Goal: Information Seeking & Learning: Learn about a topic

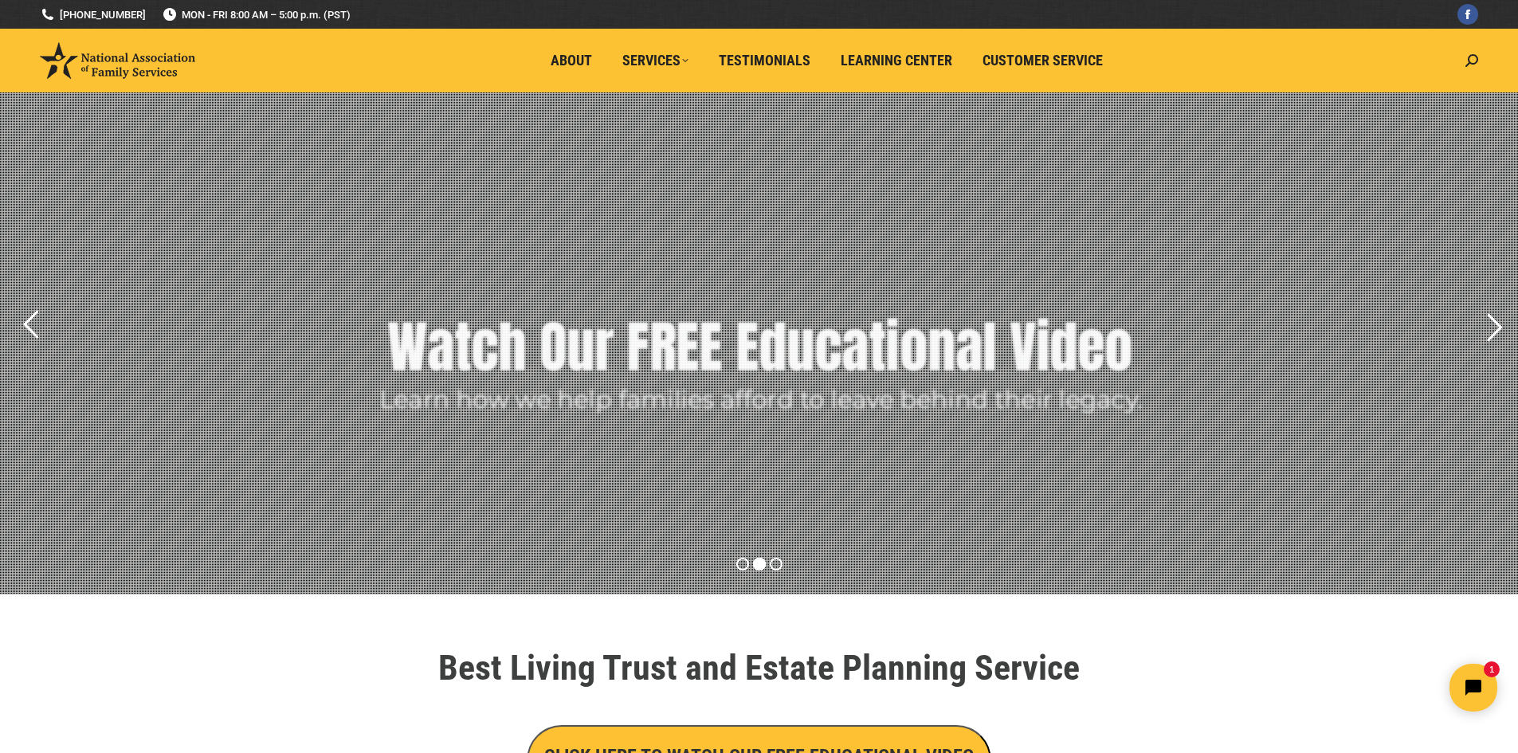
drag, startPoint x: 338, startPoint y: 402, endPoint x: 402, endPoint y: 399, distance: 64.6
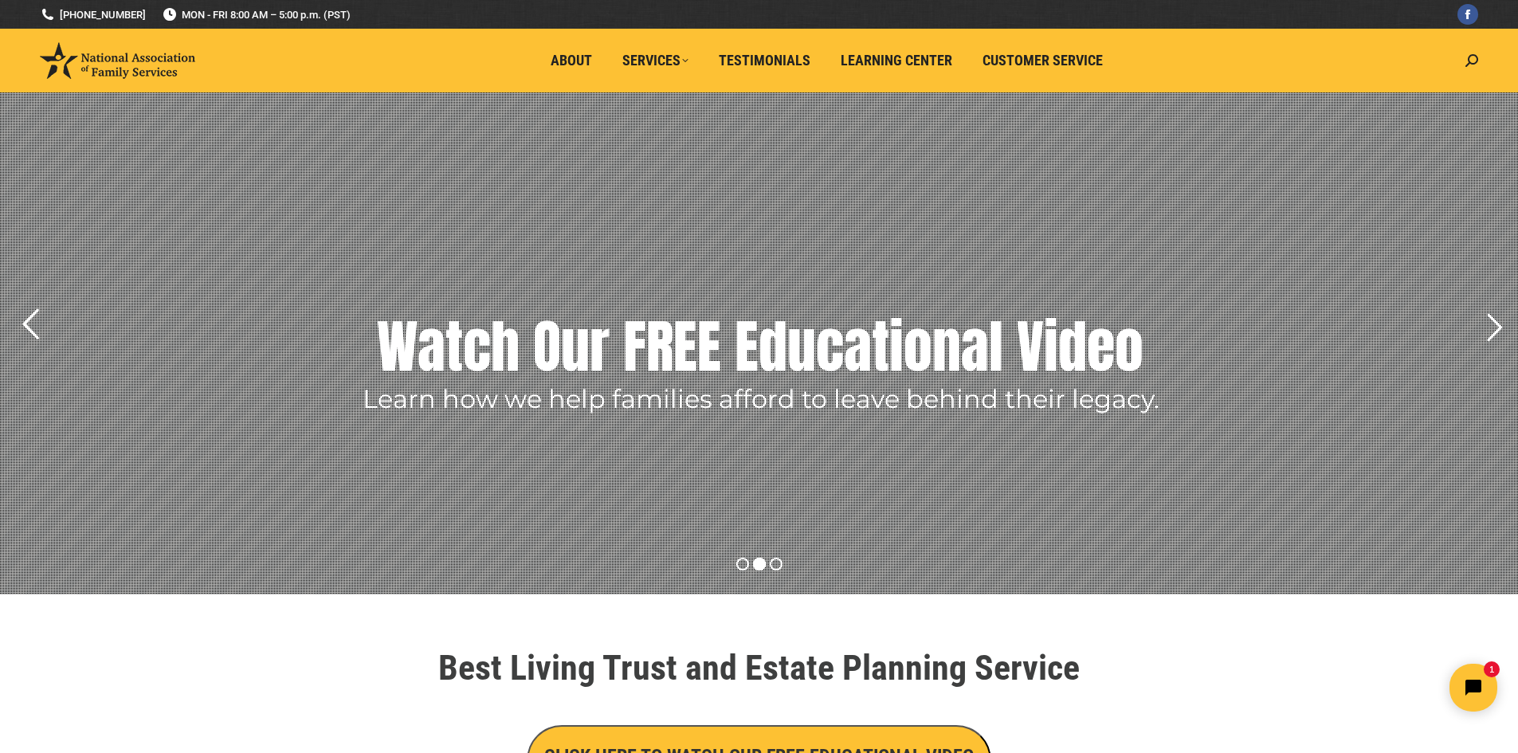
click at [31, 324] on rs-arrow at bounding box center [30, 324] width 40 height 40
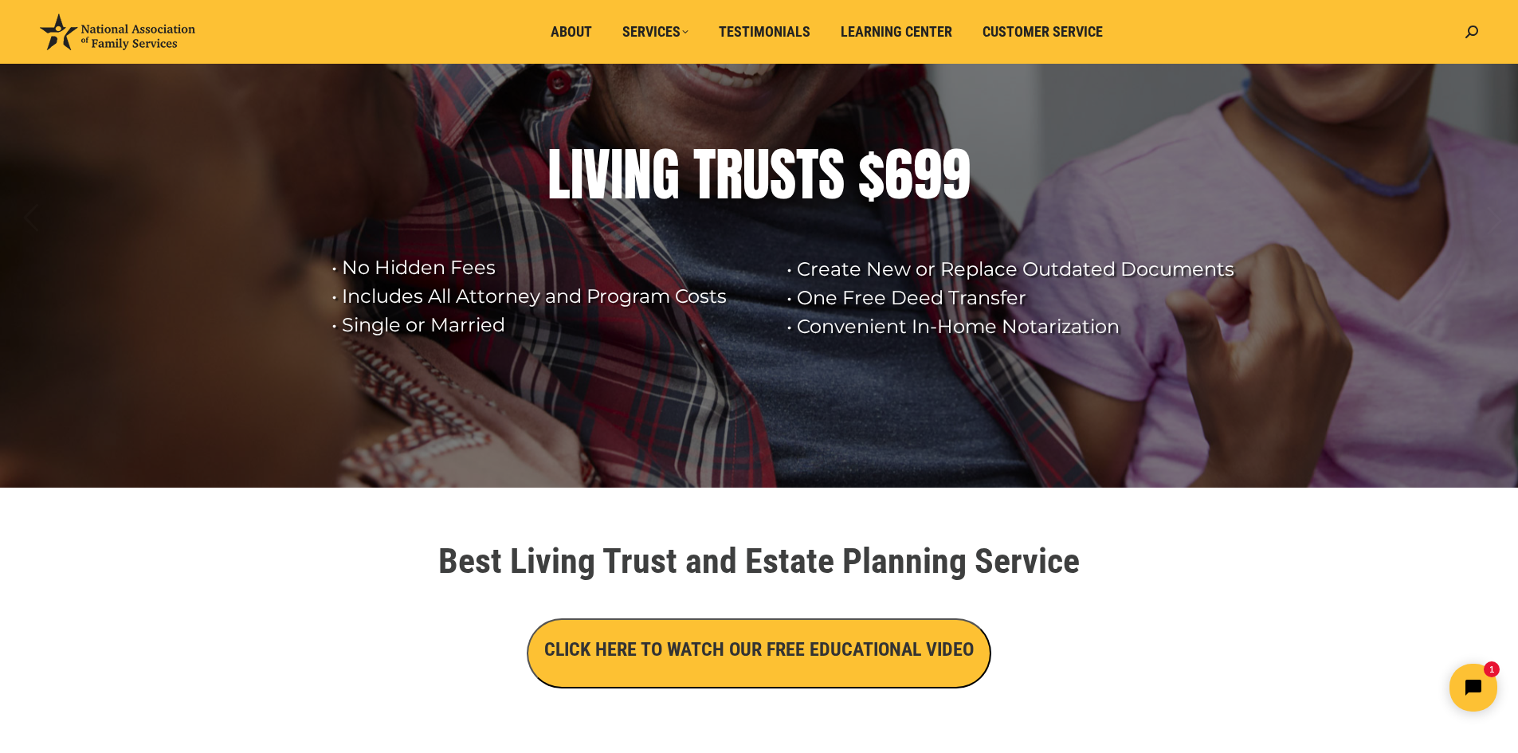
scroll to position [80, 0]
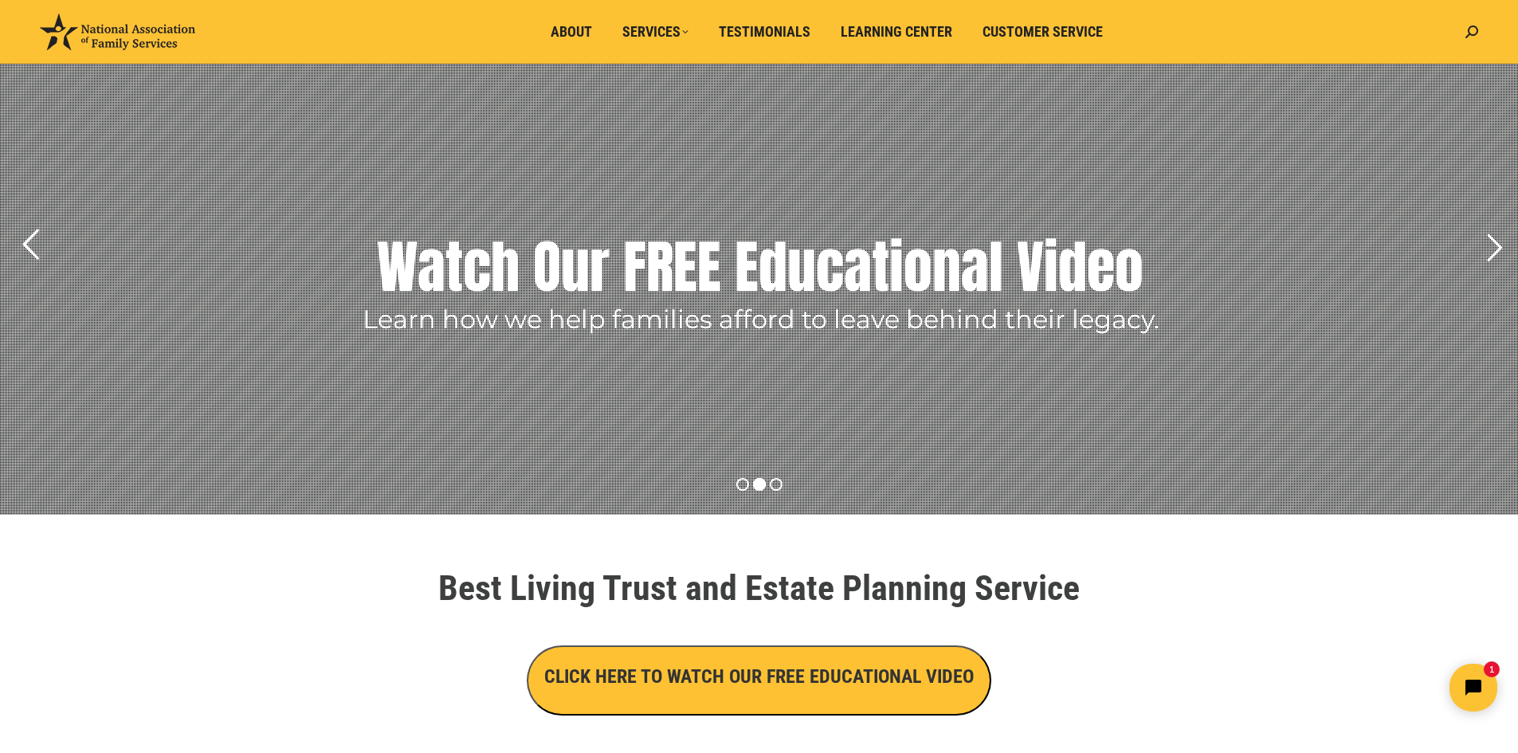
click at [29, 249] on rs-arrow at bounding box center [30, 245] width 40 height 40
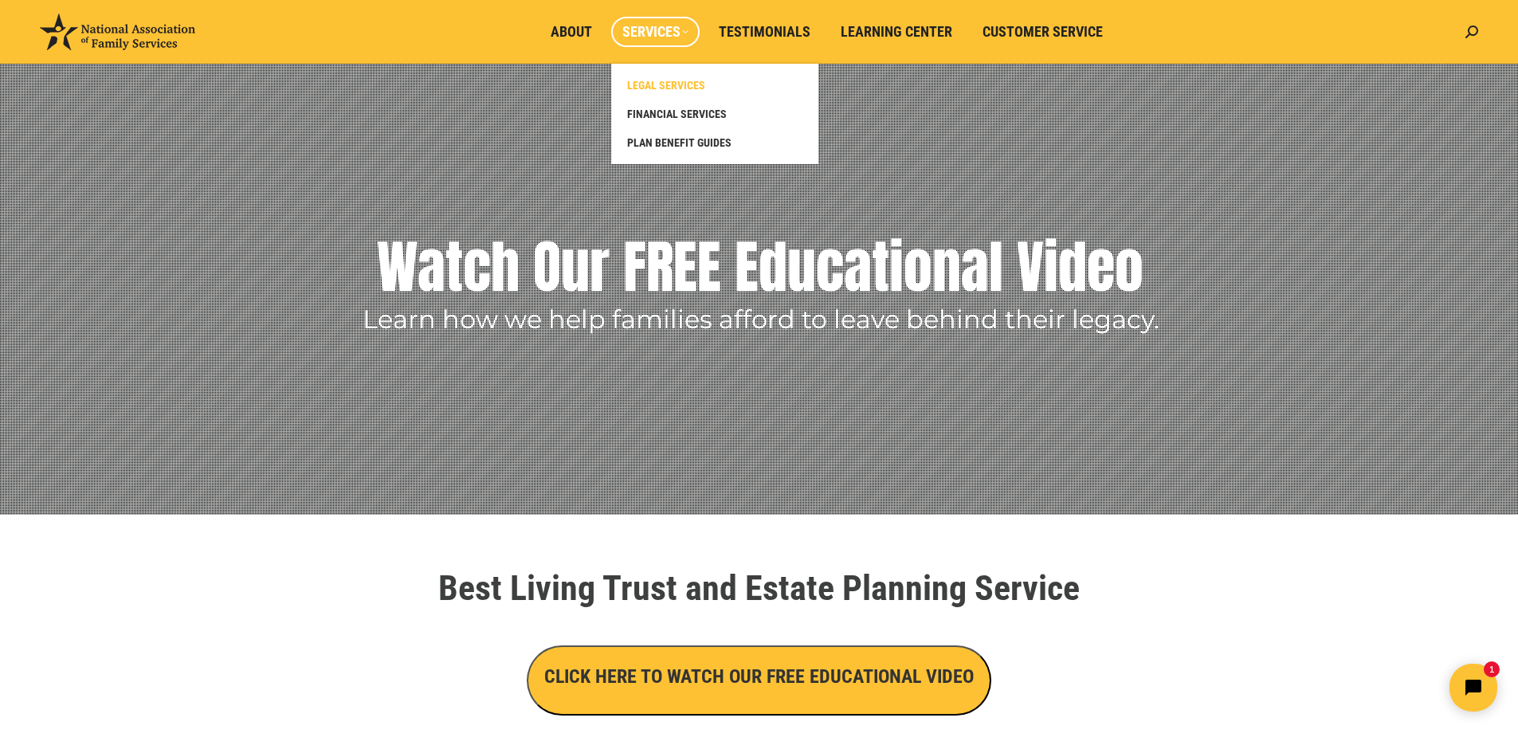
click at [670, 81] on span "LEGAL SERVICES" at bounding box center [666, 85] width 78 height 14
click at [678, 83] on span "LEGAL SERVICES" at bounding box center [666, 85] width 78 height 14
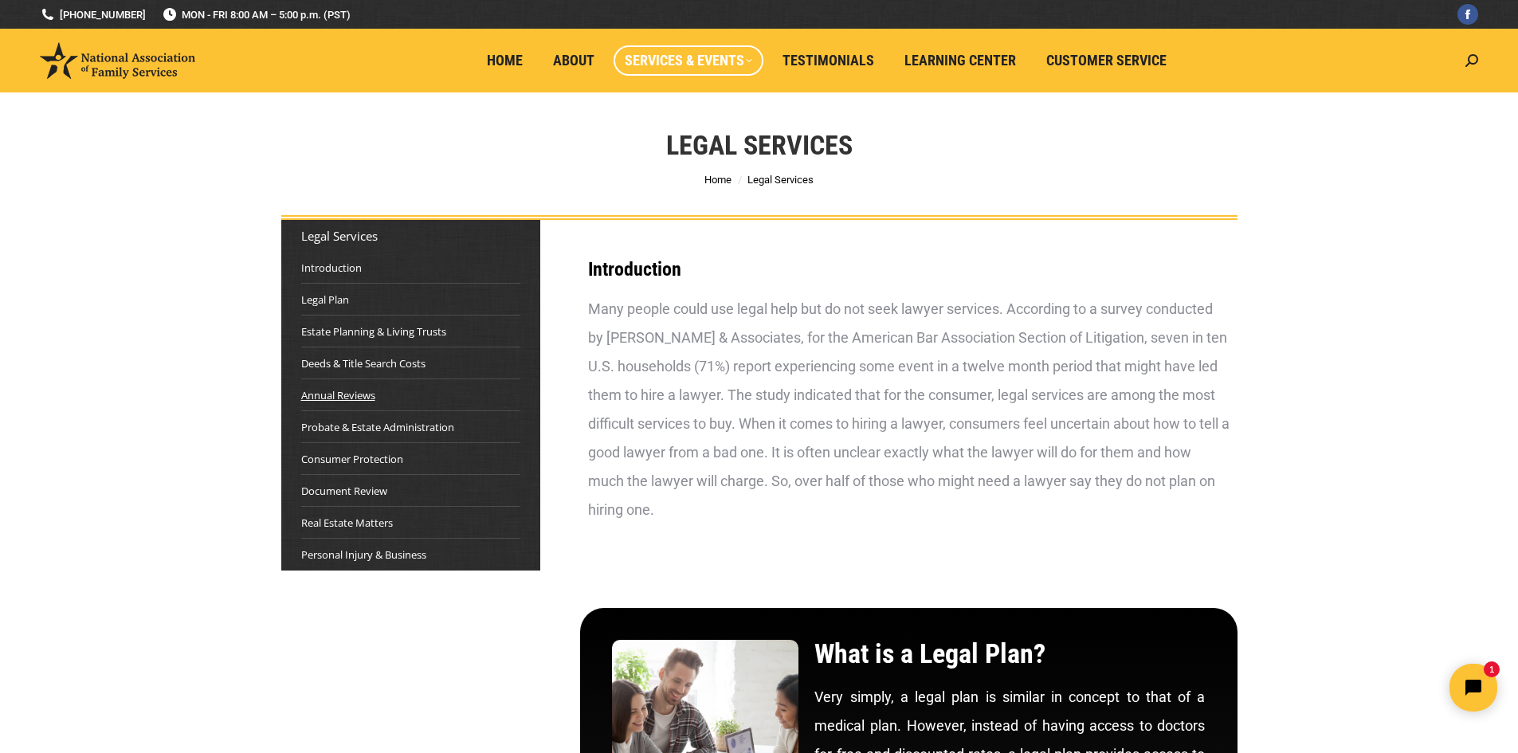
click at [363, 394] on link "Annual Reviews" at bounding box center [338, 395] width 74 height 16
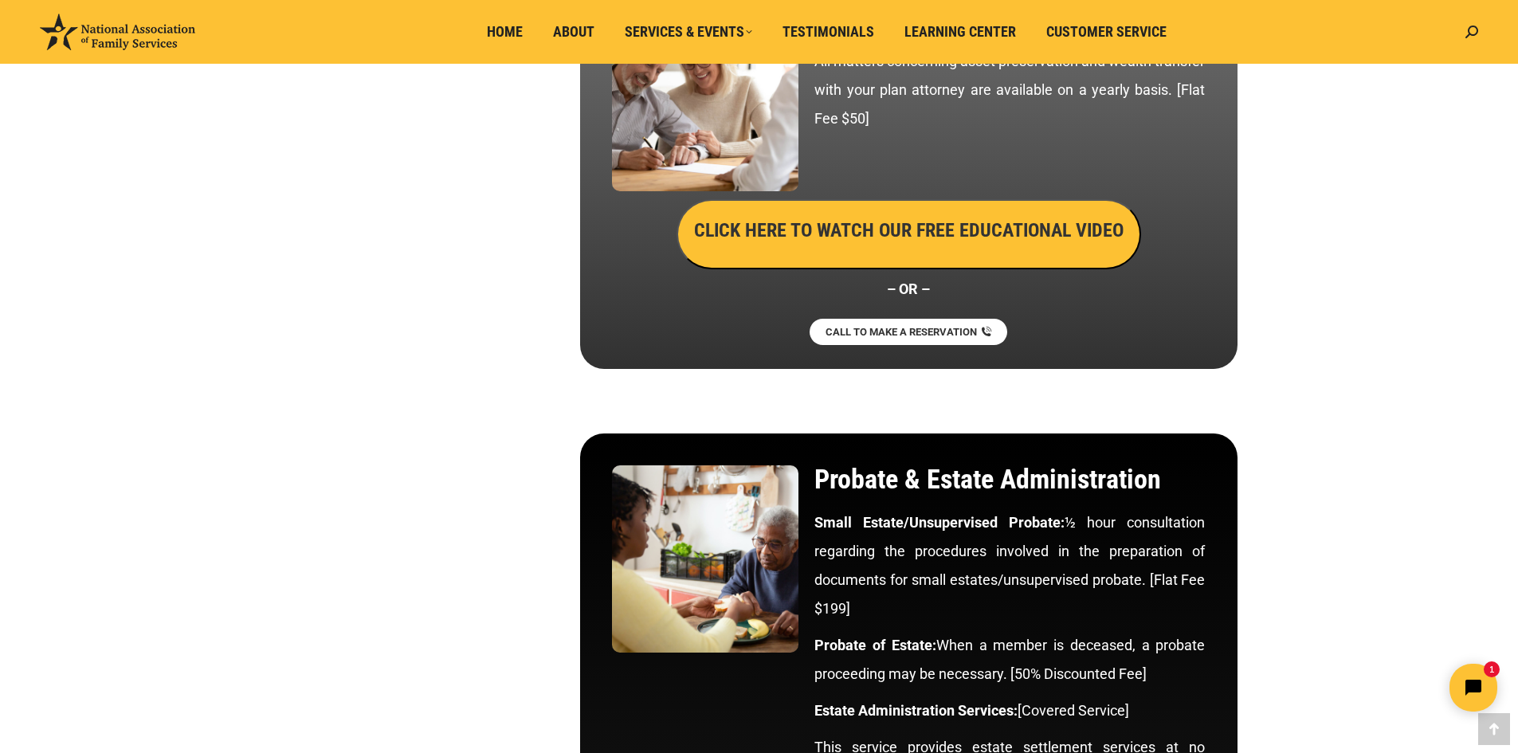
scroll to position [4222, 0]
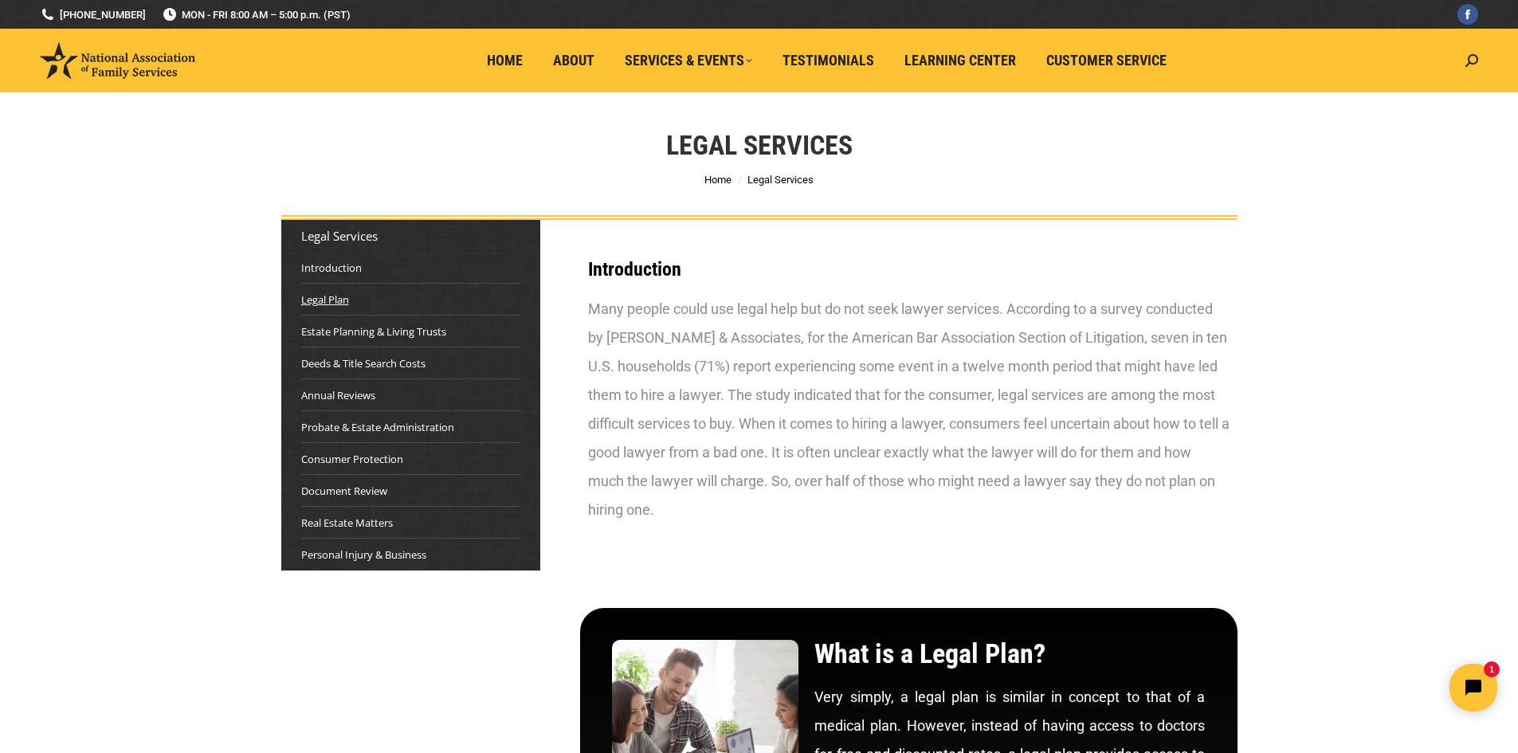
click at [326, 300] on link "Legal Plan" at bounding box center [325, 300] width 48 height 16
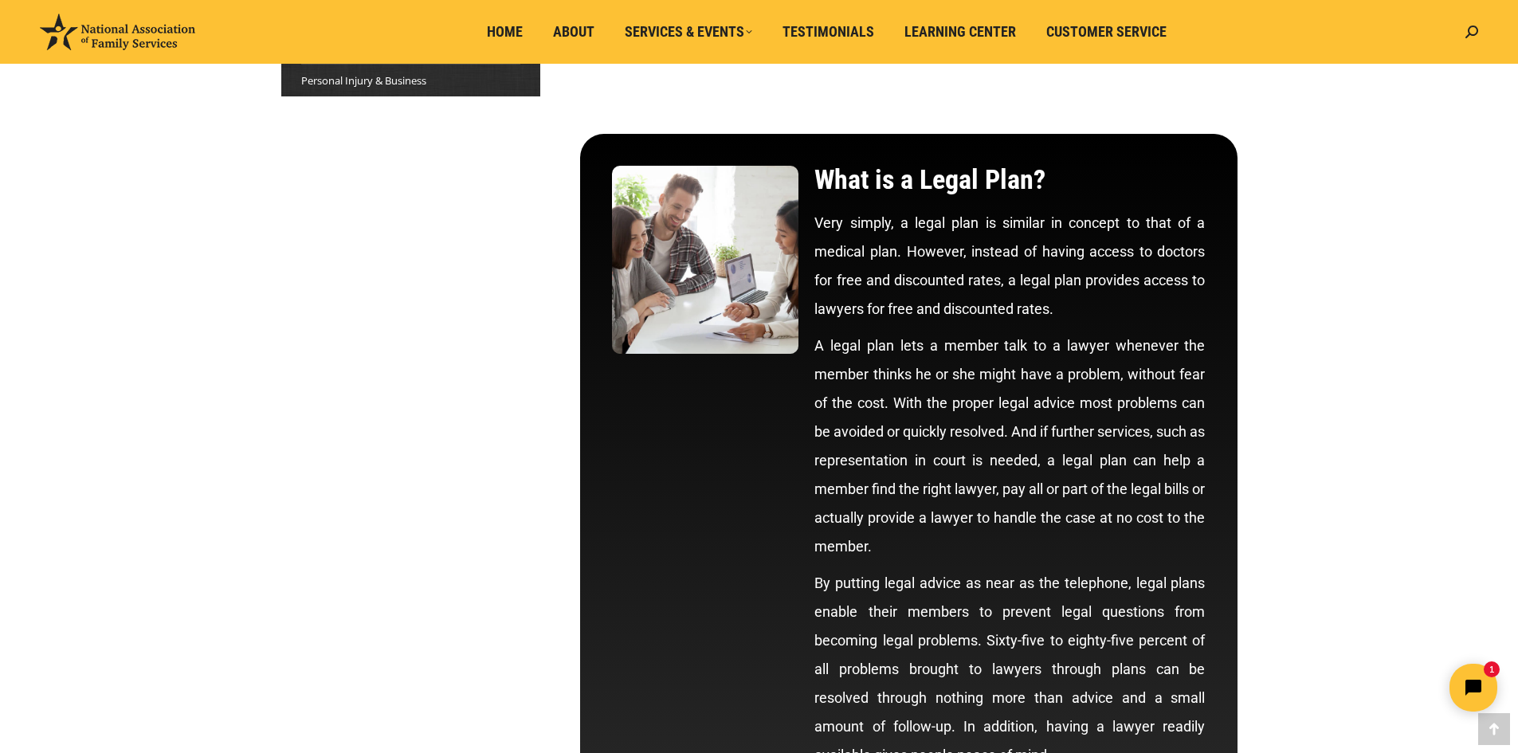
scroll to position [433, 0]
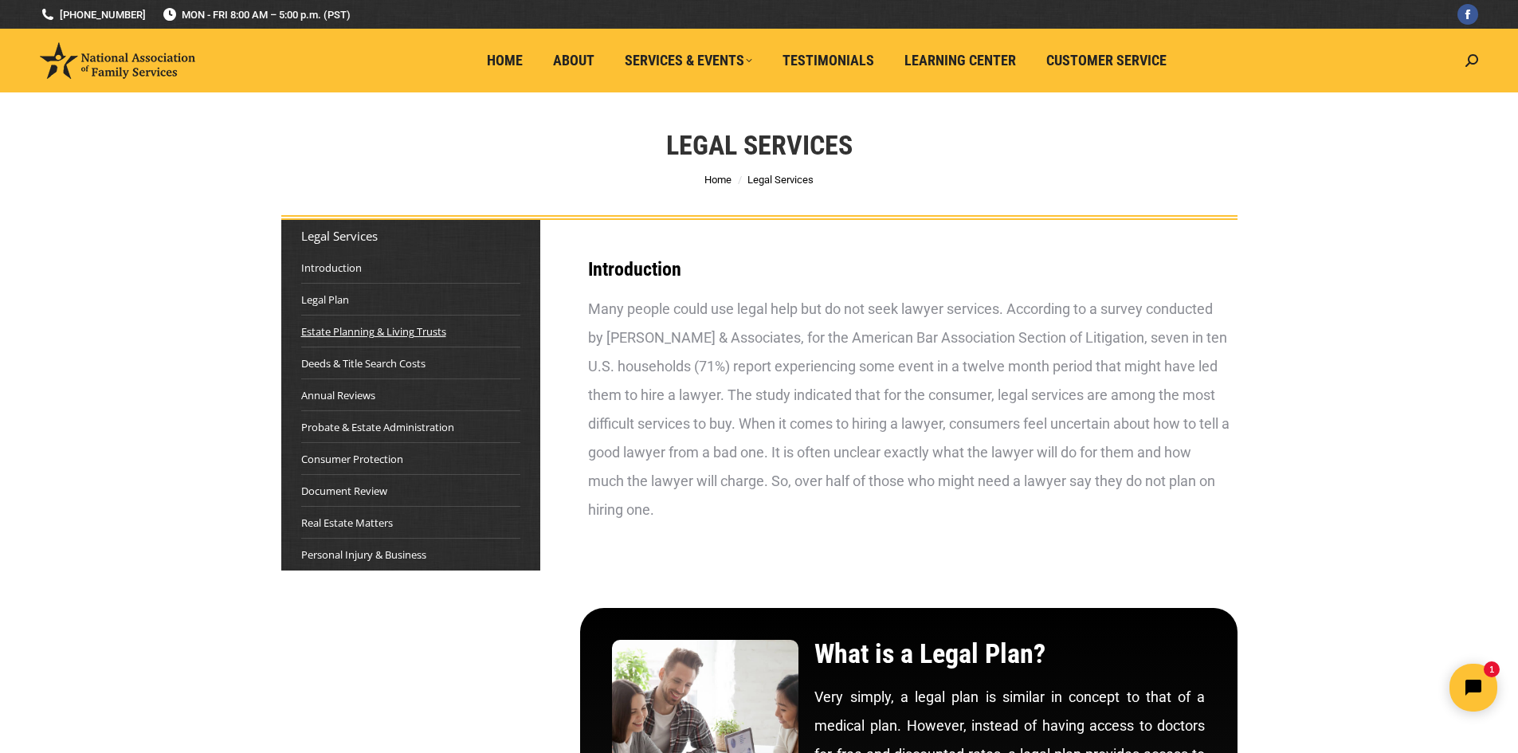
click at [338, 333] on link "Estate Planning & Living Trusts" at bounding box center [373, 332] width 145 height 16
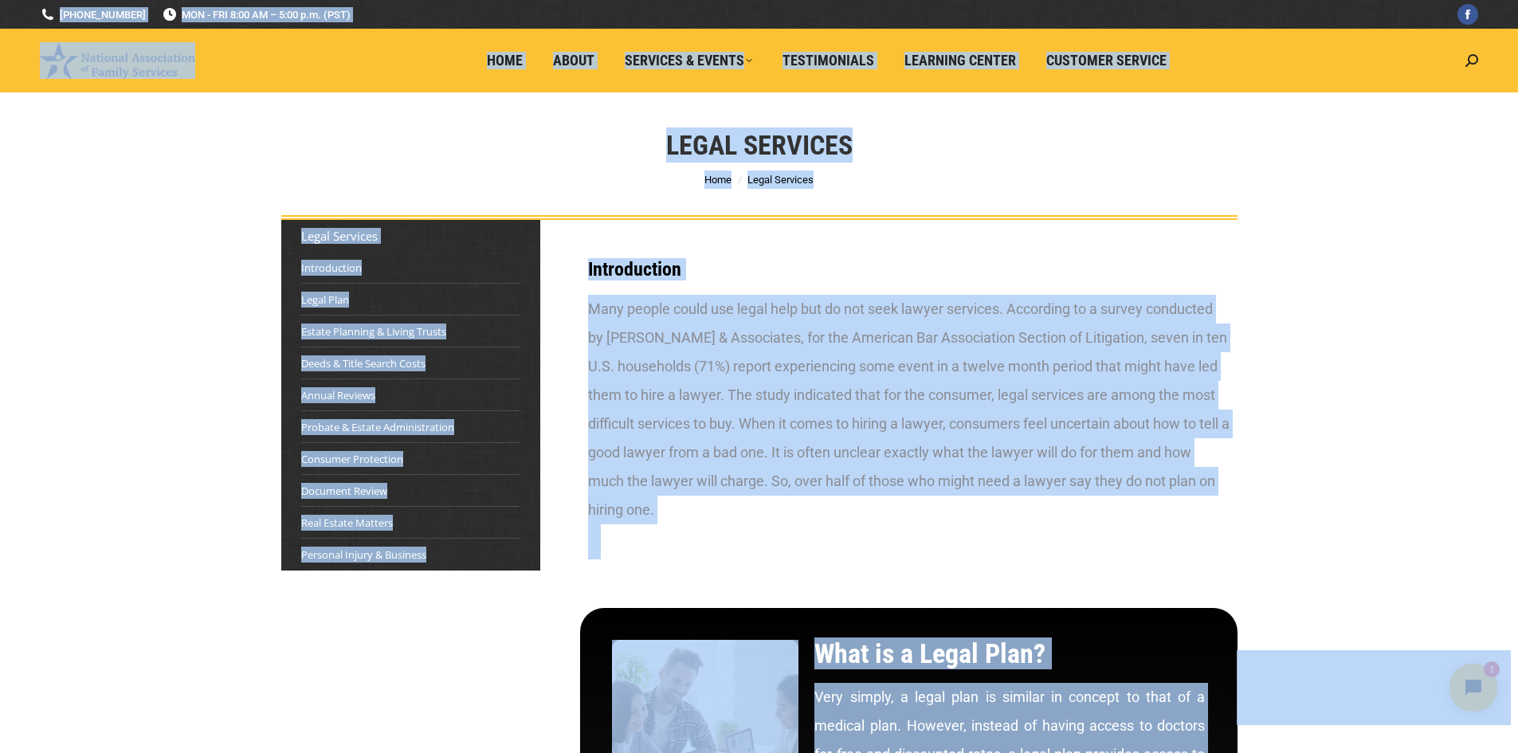
click at [955, 178] on div "Legal Services You are here: Home Legal Services" at bounding box center [759, 156] width 1036 height 128
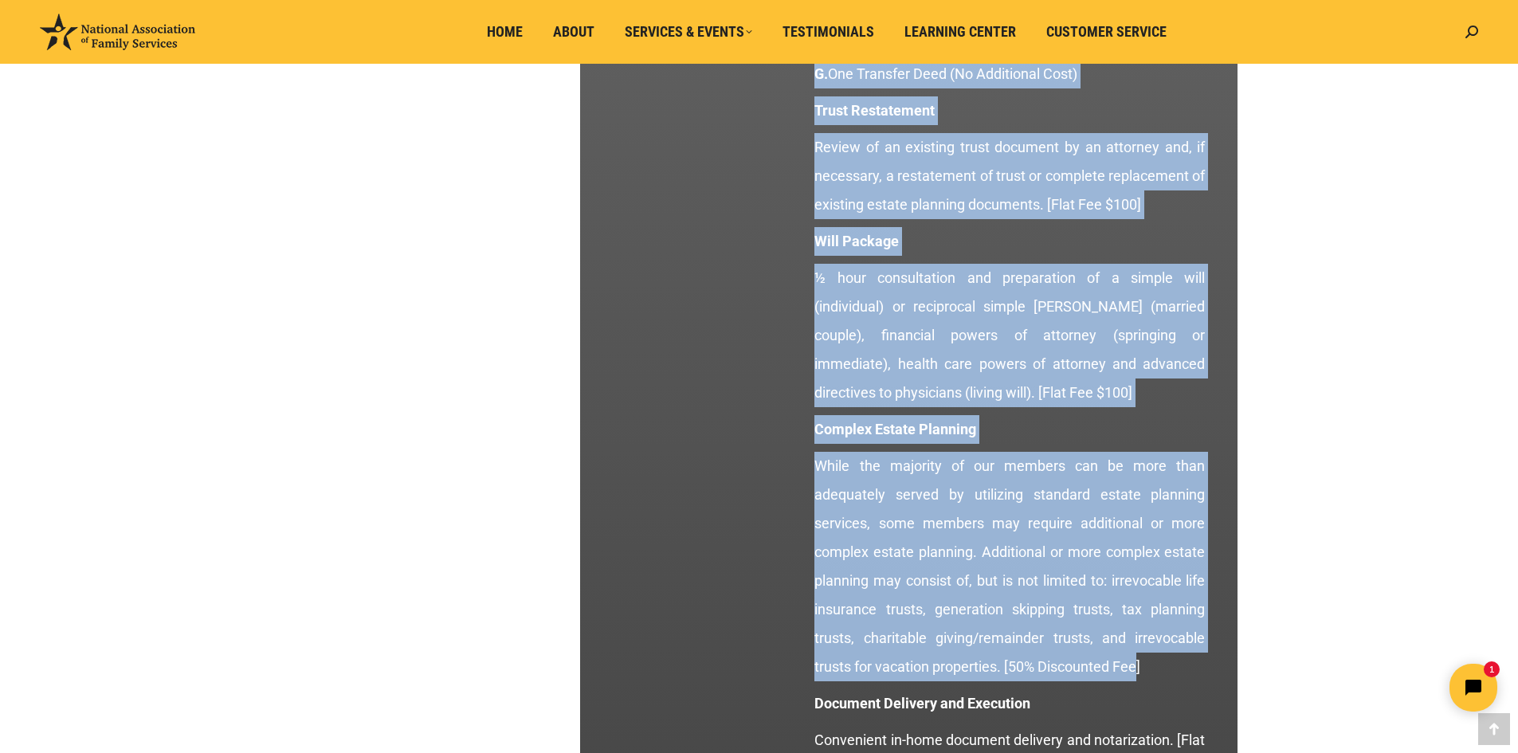
scroll to position [2072, 0]
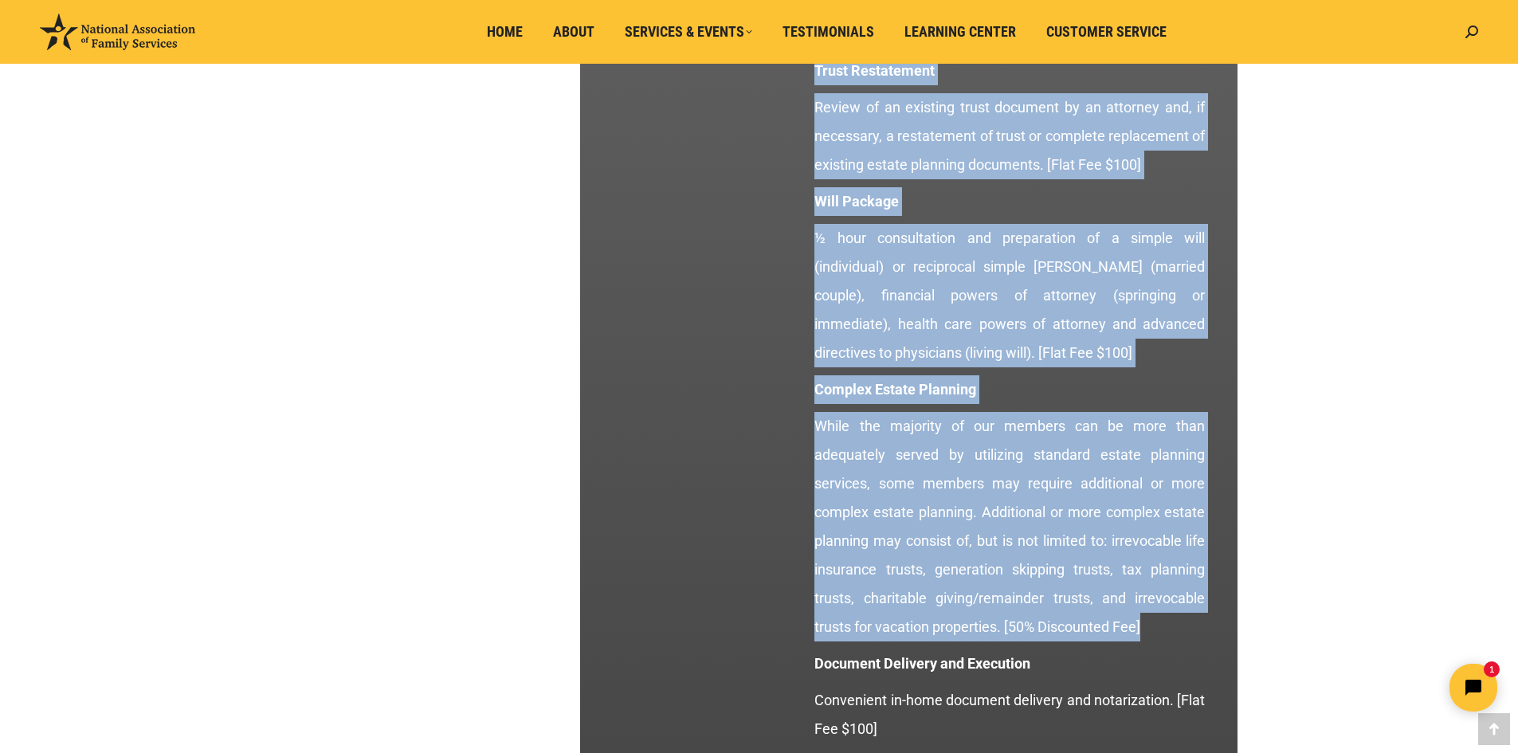
drag, startPoint x: 579, startPoint y: 151, endPoint x: 1161, endPoint y: 622, distance: 749.2
copy div "Loremi Dolorsit & Ametco Adipis Elits doei tempor in utlabore et doloremagnaal …"
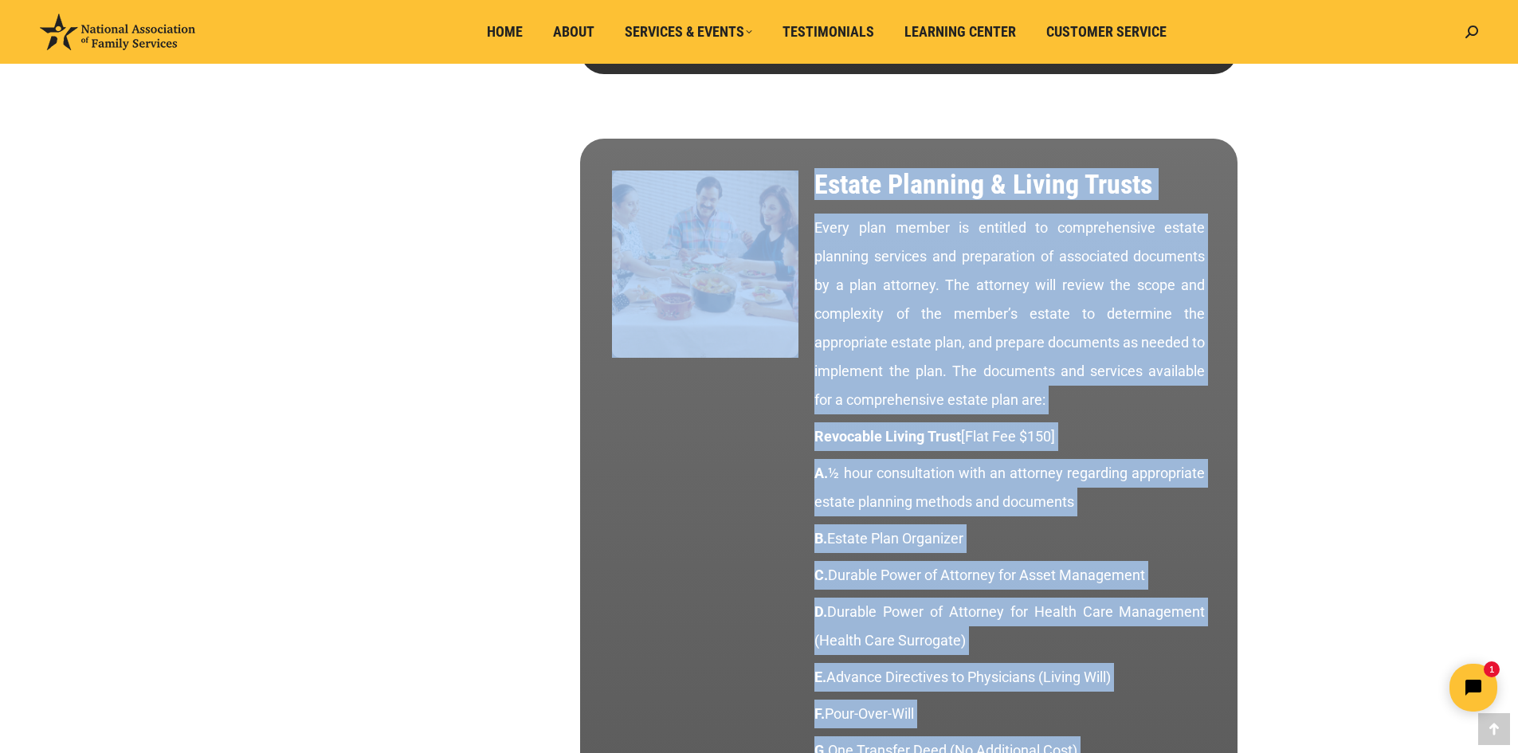
scroll to position [1355, 0]
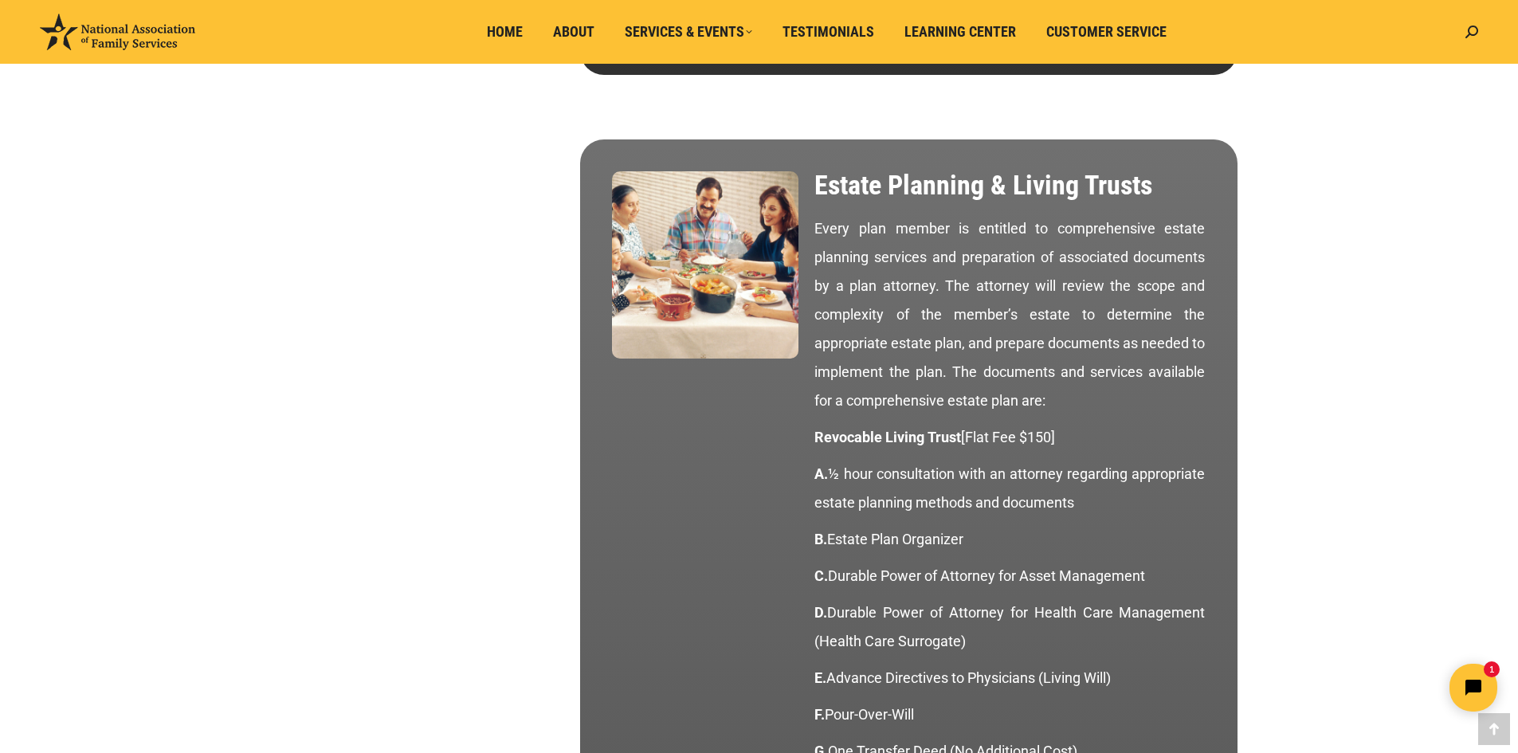
click at [422, 35] on ul "Home About Services & Events LEGAL SERVICES FINANCIAL SERVICES PLAN BENEFIT GUI…" at bounding box center [830, 32] width 1254 height 64
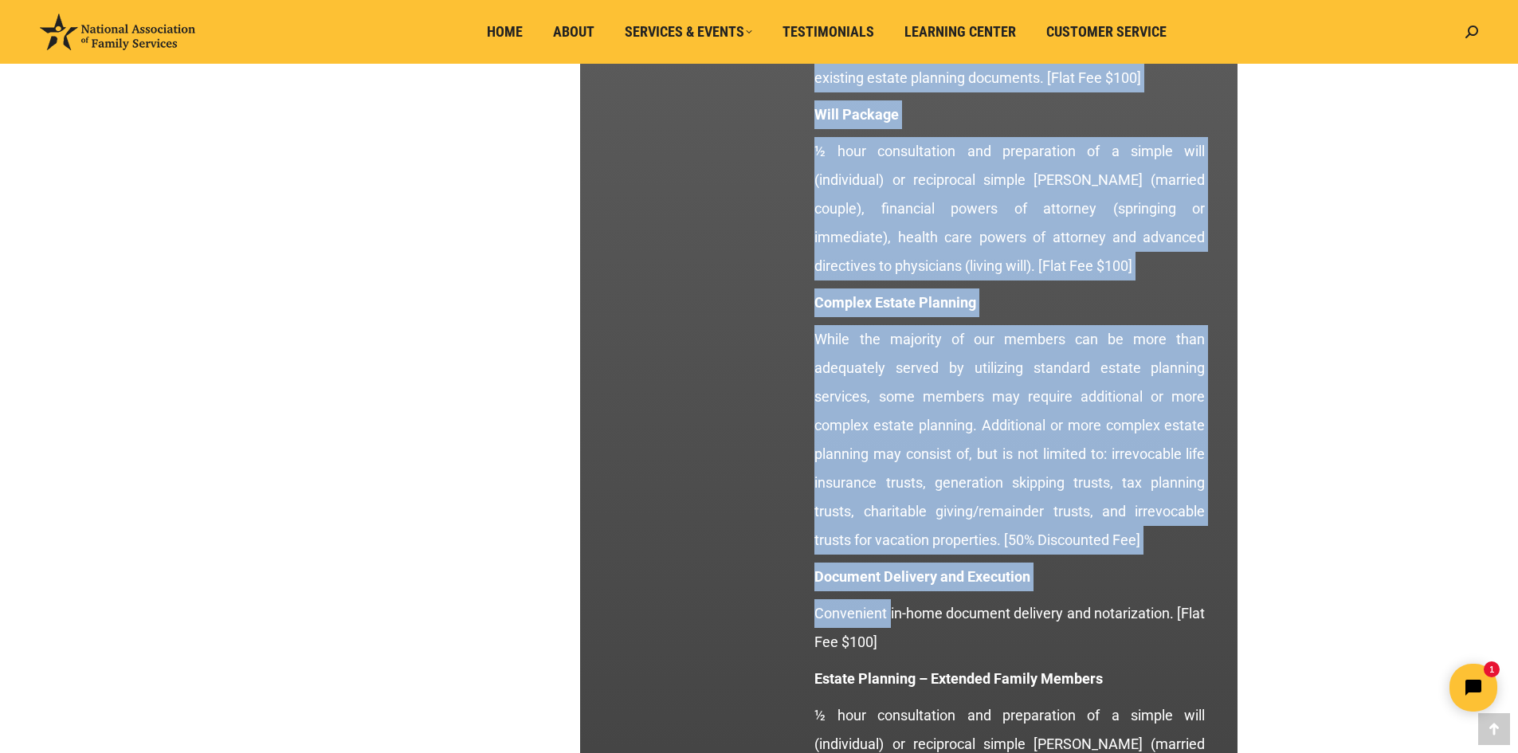
scroll to position [2232, 0]
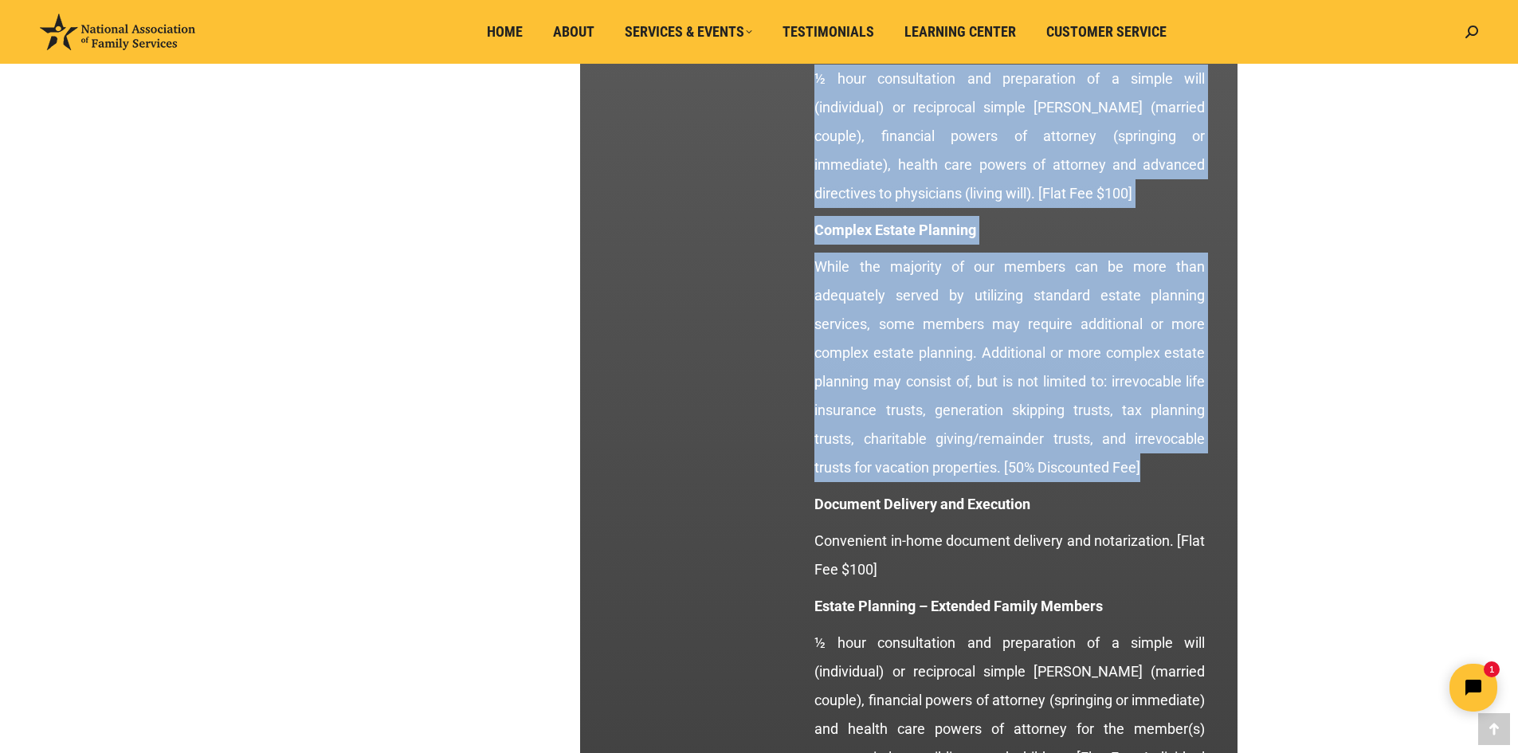
drag, startPoint x: 819, startPoint y: 177, endPoint x: 1148, endPoint y: 471, distance: 442.0
click at [1148, 471] on div "Estate Planning & Living Trusts Every plan member is entitled to comprehensive …" at bounding box center [1010, 226] width 406 height 1878
copy div "Loremi Dolorsit & Ametco Adipis Elits doei tempor in utlabore et doloremagnaal …"
